Goal: Transaction & Acquisition: Purchase product/service

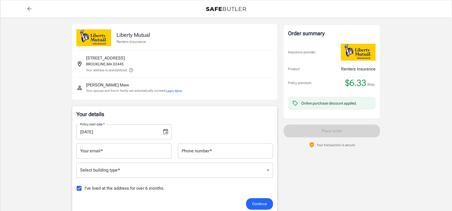
click at [123, 153] on input "Your email   *" at bounding box center [123, 151] width 95 height 15
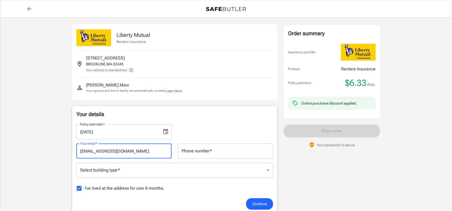
type input "[EMAIL_ADDRESS][DOMAIN_NAME]"
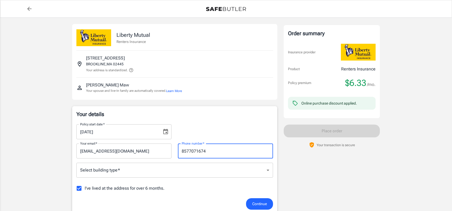
type input "8577071674"
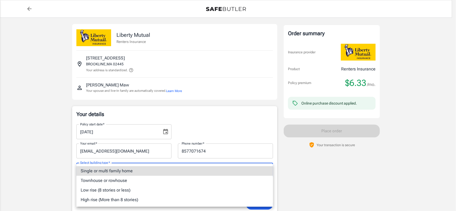
click at [126, 178] on li "Townhouse or rowhouse" at bounding box center [174, 181] width 196 height 10
type input "townhouse"
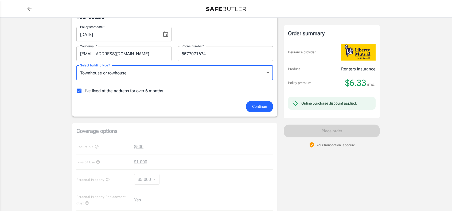
scroll to position [98, 0]
click at [135, 89] on span "I've lived at the address for over 6 months." at bounding box center [125, 90] width 80 height 6
click at [85, 89] on input "I've lived at the address for over 6 months." at bounding box center [78, 89] width 11 height 11
checkbox input "false"
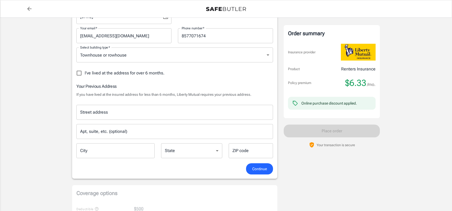
scroll to position [116, 0]
click at [205, 112] on input "Street address" at bounding box center [175, 112] width 192 height 10
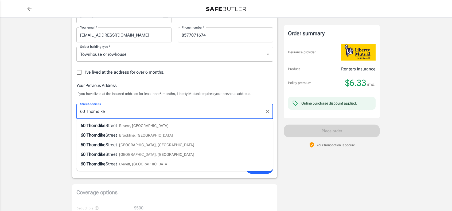
click at [157, 133] on li "[STREET_ADDRESS]" at bounding box center [174, 136] width 196 height 10
type input "[STREET_ADDRESS]"
type input "Brookline"
select select "MA"
type input "02446"
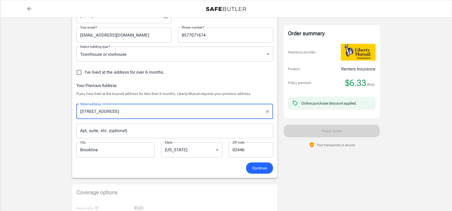
type input "[STREET_ADDRESS]"
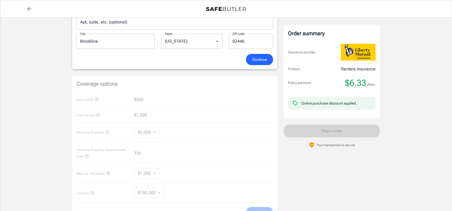
scroll to position [220, 0]
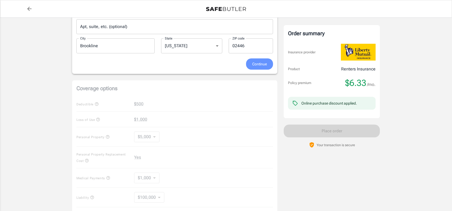
click at [264, 65] on span "Continue" at bounding box center [259, 64] width 15 height 7
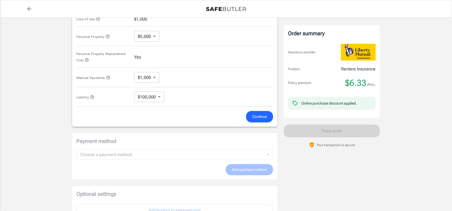
scroll to position [261, 0]
click at [255, 113] on span "Continue" at bounding box center [259, 116] width 15 height 7
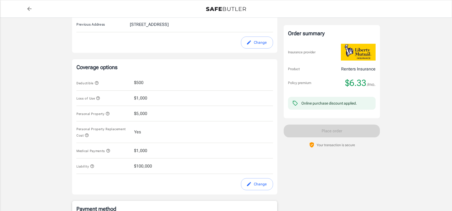
scroll to position [181, 0]
